Goal: Information Seeking & Learning: Learn about a topic

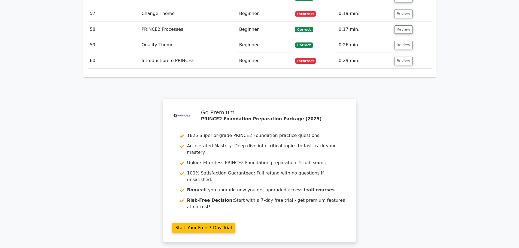
scroll to position [2329, 0]
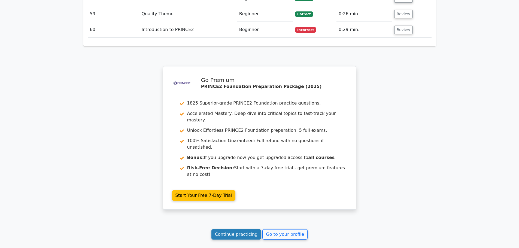
click at [247, 230] on link "Continue practicing" at bounding box center [237, 235] width 50 height 10
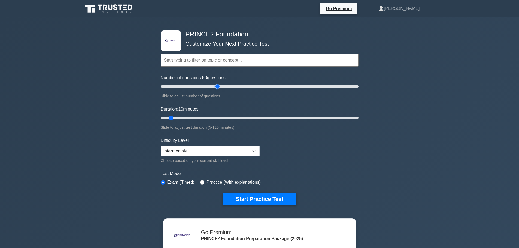
drag, startPoint x: 168, startPoint y: 86, endPoint x: 218, endPoint y: 87, distance: 49.3
type input "60"
click at [218, 87] on input "Number of questions: 60 questions" at bounding box center [260, 86] width 198 height 7
click at [241, 58] on input "text" at bounding box center [260, 60] width 198 height 13
click at [401, 140] on div ".st0{fill-rule:evenodd;clip-rule:evenodd;fill:#000041;} .st1{fill-rule:evenodd;…" at bounding box center [259, 183] width 519 height 333
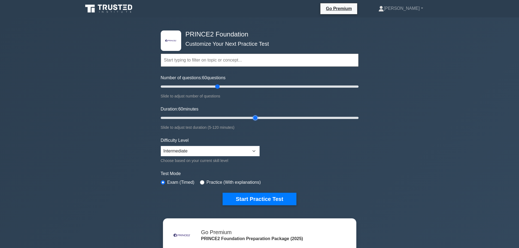
drag, startPoint x: 171, startPoint y: 117, endPoint x: 257, endPoint y: 119, distance: 85.6
type input "60"
click at [257, 119] on input "Duration: 60 minutes" at bounding box center [260, 118] width 198 height 7
click at [246, 200] on button "Start Practice Test" at bounding box center [260, 199] width 74 height 13
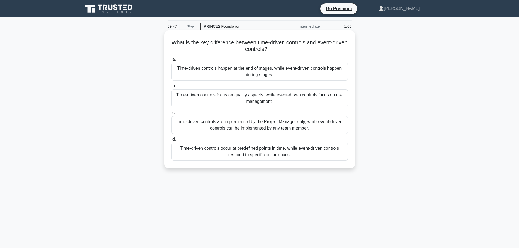
click at [315, 153] on div "Time-driven controls occur at predefined points in time, while event-driven con…" at bounding box center [259, 152] width 177 height 18
click at [171, 141] on input "d. Time-driven controls occur at predefined points in time, while event-driven …" at bounding box center [171, 140] width 0 height 4
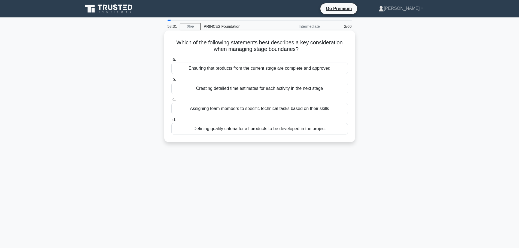
click at [306, 69] on div "Ensuring that products from the current stage are complete and approved" at bounding box center [259, 68] width 177 height 11
click at [171, 61] on input "a. Ensuring that products from the current stage are complete and approved" at bounding box center [171, 60] width 0 height 4
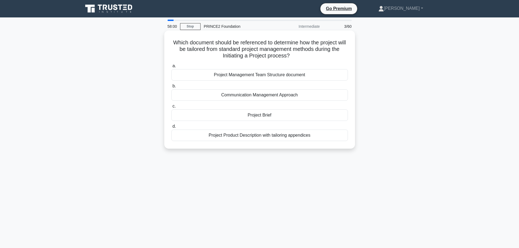
click at [283, 117] on div "Project Brief" at bounding box center [259, 115] width 177 height 11
click at [171, 108] on input "c. Project Brief" at bounding box center [171, 107] width 0 height 4
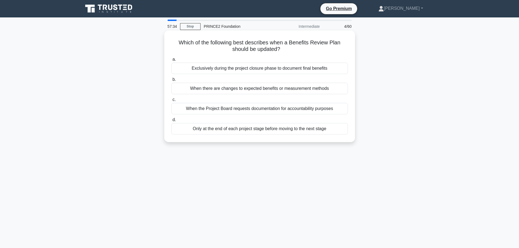
click at [317, 86] on div "When there are changes to expected benefits or measurement methods" at bounding box center [259, 88] width 177 height 11
click at [171, 82] on input "b. When there are changes to expected benefits or measurement methods" at bounding box center [171, 80] width 0 height 4
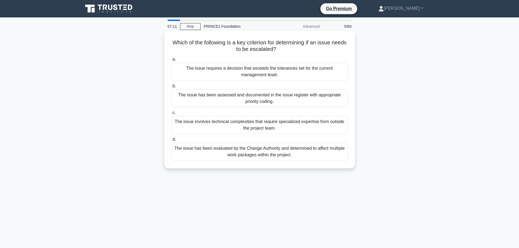
click at [295, 74] on div "The issue requires a decision that exceeds the tolerances set for the current m…" at bounding box center [259, 72] width 177 height 18
click at [171, 61] on input "a. The issue requires a decision that exceeds the tolerances set for the curren…" at bounding box center [171, 60] width 0 height 4
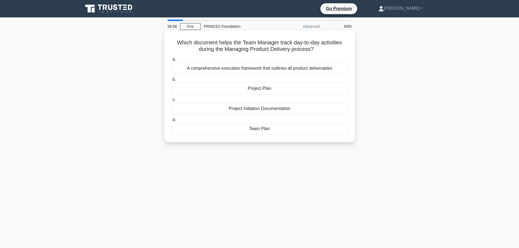
click at [275, 128] on div "Team Plan" at bounding box center [259, 128] width 177 height 11
click at [171, 122] on input "d. Team Plan" at bounding box center [171, 120] width 0 height 4
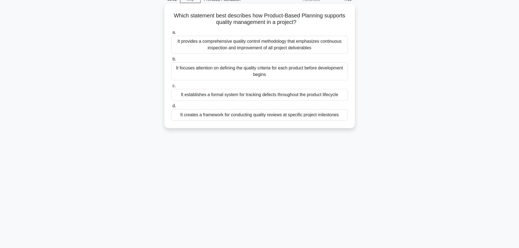
scroll to position [27, 0]
click at [321, 45] on div "It provides a comprehensive quality control methodology that emphasizes continu…" at bounding box center [259, 44] width 177 height 18
click at [171, 34] on input "a. It provides a comprehensive quality control methodology that emphasizes cont…" at bounding box center [171, 33] width 0 height 4
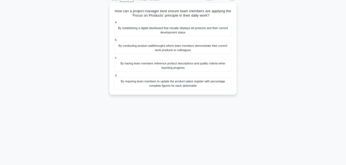
scroll to position [0, 0]
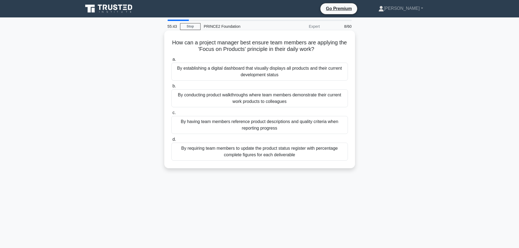
click at [301, 154] on div "By requiring team members to update the product status register with percentage…" at bounding box center [259, 152] width 177 height 18
click at [171, 141] on input "d. By requiring team members to update the product status register with percent…" at bounding box center [171, 140] width 0 height 4
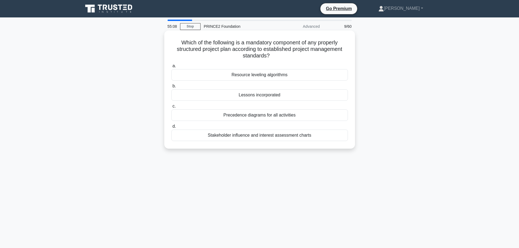
click at [302, 137] on div "Stakeholder influence and interest assessment charts" at bounding box center [259, 135] width 177 height 11
click at [171, 128] on input "d. Stakeholder influence and interest assessment charts" at bounding box center [171, 127] width 0 height 4
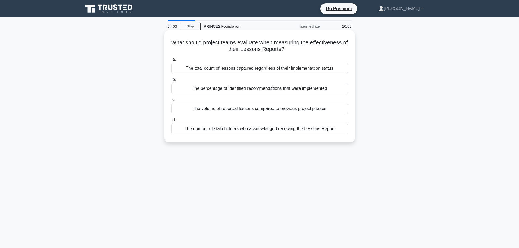
click at [302, 110] on div "The volume of reported lessons compared to previous project phases" at bounding box center [259, 108] width 177 height 11
click at [171, 102] on input "c. The volume of reported lessons compared to previous project phases" at bounding box center [171, 100] width 0 height 4
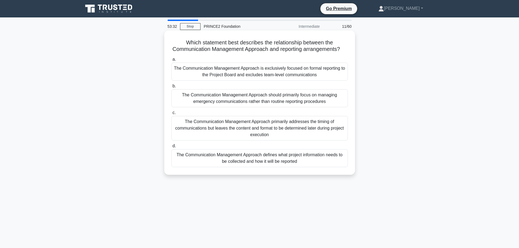
click at [263, 167] on div "The Communication Management Approach defines what project information needs to…" at bounding box center [259, 158] width 177 height 18
click at [171, 148] on input "d. The Communication Management Approach defines what project information needs…" at bounding box center [171, 146] width 0 height 4
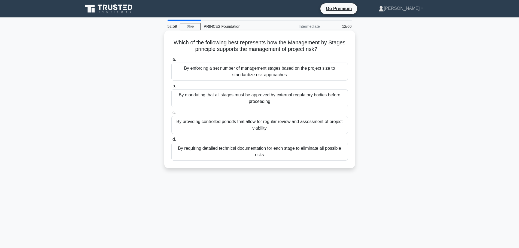
click at [294, 128] on div "By providing controlled periods that allow for regular review and assessment of…" at bounding box center [259, 125] width 177 height 18
click at [171, 115] on input "c. By providing controlled periods that allow for regular review and assessment…" at bounding box center [171, 113] width 0 height 4
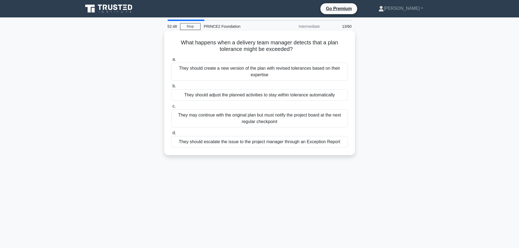
click at [307, 143] on div "They should escalate the issue to the project manager through an Exception Repo…" at bounding box center [259, 141] width 177 height 11
click at [171, 135] on input "d. They should escalate the issue to the project manager through an Exception R…" at bounding box center [171, 133] width 0 height 4
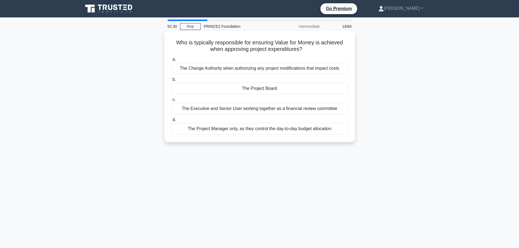
click at [296, 91] on div "The Project Board" at bounding box center [259, 88] width 177 height 11
click at [171, 82] on input "b. The Project Board" at bounding box center [171, 80] width 0 height 4
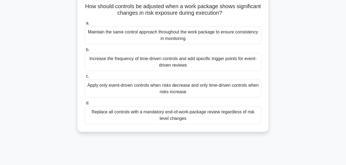
scroll to position [18, 0]
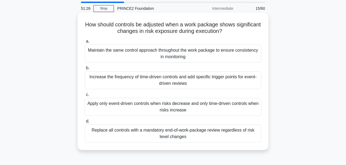
click at [208, 80] on div "Increase the frequency of time-driven controls and add specific trigger points …" at bounding box center [173, 80] width 177 height 18
click at [85, 70] on input "b. Increase the frequency of time-driven controls and add specific trigger poin…" at bounding box center [85, 69] width 0 height 4
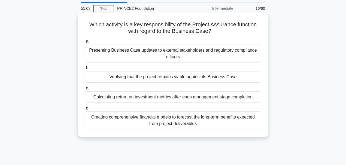
click at [203, 78] on div "Verifying that the project remains viable against its Business Case" at bounding box center [173, 76] width 177 height 11
click at [85, 70] on input "b. Verifying that the project remains viable against its Business Case" at bounding box center [85, 69] width 0 height 4
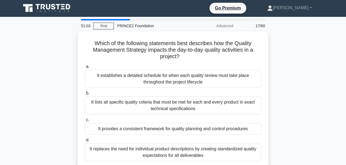
scroll to position [0, 0]
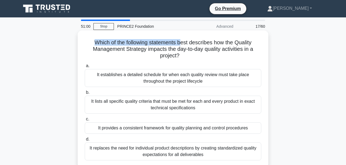
drag, startPoint x: 92, startPoint y: 42, endPoint x: 181, endPoint y: 42, distance: 88.6
click at [181, 42] on h5 "Which of the following statements best describes how the Quality Management Str…" at bounding box center [173, 49] width 178 height 20
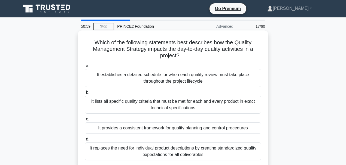
click at [166, 49] on h5 "Which of the following statements best describes how the Quality Management Str…" at bounding box center [173, 49] width 178 height 20
drag, startPoint x: 145, startPoint y: 50, endPoint x: 237, endPoint y: 42, distance: 92.3
click at [237, 42] on h5 "Which of the following statements best describes how the Quality Management Str…" at bounding box center [173, 49] width 178 height 20
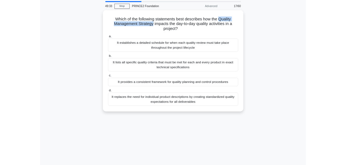
scroll to position [18, 0]
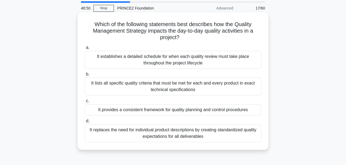
click at [117, 70] on div "a. It establishes a detailed schedule for when each quality review must take pl…" at bounding box center [173, 93] width 183 height 100
click at [183, 111] on div "It provides a consistent framework for quality planning and control procedures" at bounding box center [173, 109] width 177 height 11
click at [85, 103] on input "c. It provides a consistent framework for quality planning and control procedur…" at bounding box center [85, 101] width 0 height 4
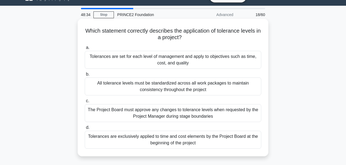
scroll to position [18, 0]
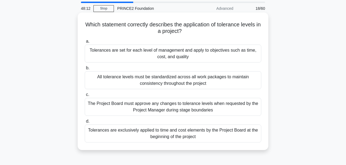
click at [186, 135] on div "Tolerances are exclusively applied to time and cost elements by the Project Boa…" at bounding box center [173, 134] width 177 height 18
click at [85, 123] on input "d. Tolerances are exclusively applied to time and cost elements by the Project …" at bounding box center [85, 122] width 0 height 4
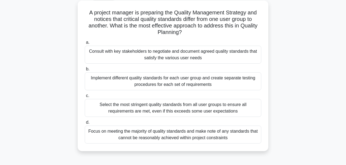
scroll to position [36, 0]
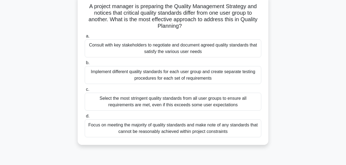
click at [200, 51] on div "Consult with key stakeholders to negotiate and document agreed quality standard…" at bounding box center [173, 49] width 177 height 18
click at [85, 38] on input "a. Consult with key stakeholders to negotiate and document agreed quality stand…" at bounding box center [85, 37] width 0 height 4
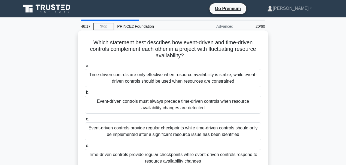
scroll to position [18, 0]
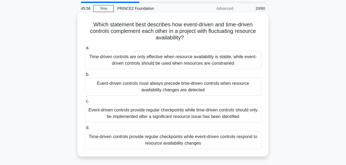
click at [237, 138] on div "Time-driven controls provide regular checkpoints while event-driven controls re…" at bounding box center [173, 140] width 177 height 18
click at [85, 130] on input "d. Time-driven controls provide regular checkpoints while event-driven controls…" at bounding box center [85, 128] width 0 height 4
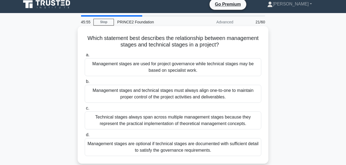
scroll to position [0, 0]
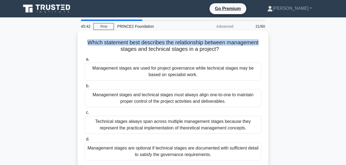
drag, startPoint x: 84, startPoint y: 43, endPoint x: 263, endPoint y: 45, distance: 178.6
click at [263, 45] on div "Which statement best describes the relationship between management stages and t…" at bounding box center [173, 100] width 186 height 134
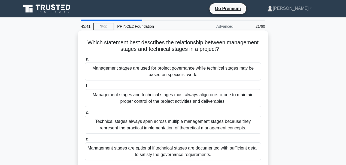
click at [213, 48] on h5 "Which statement best describes the relationship between management stages and t…" at bounding box center [173, 46] width 178 height 14
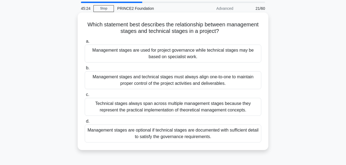
click at [228, 101] on div "Technical stages always span across multiple management stages because they rep…" at bounding box center [173, 107] width 177 height 18
click at [85, 97] on input "c. Technical stages always span across multiple management stages because they …" at bounding box center [85, 95] width 0 height 4
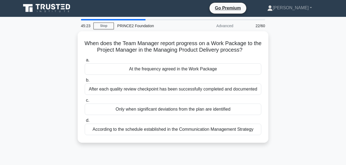
scroll to position [0, 0]
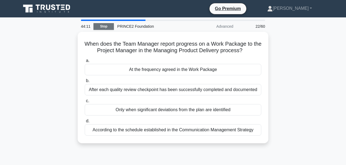
click at [100, 23] on link "Stop" at bounding box center [103, 26] width 20 height 7
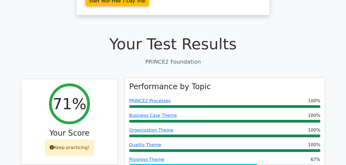
scroll to position [145, 0]
